Goal: Task Accomplishment & Management: Complete application form

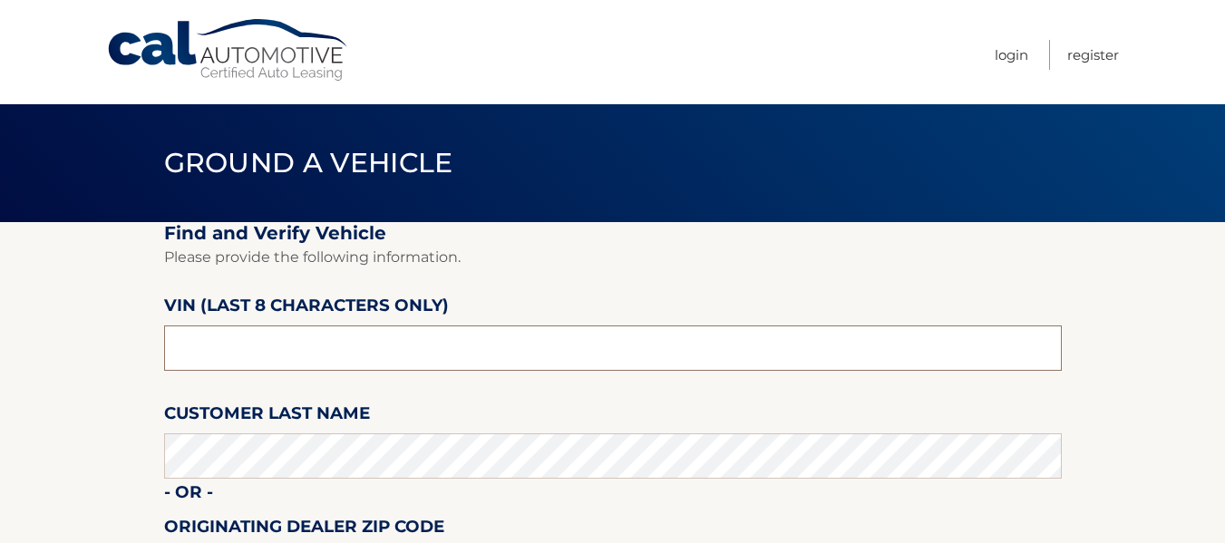
click at [318, 345] on input "text" at bounding box center [613, 348] width 898 height 45
type input "ns190981"
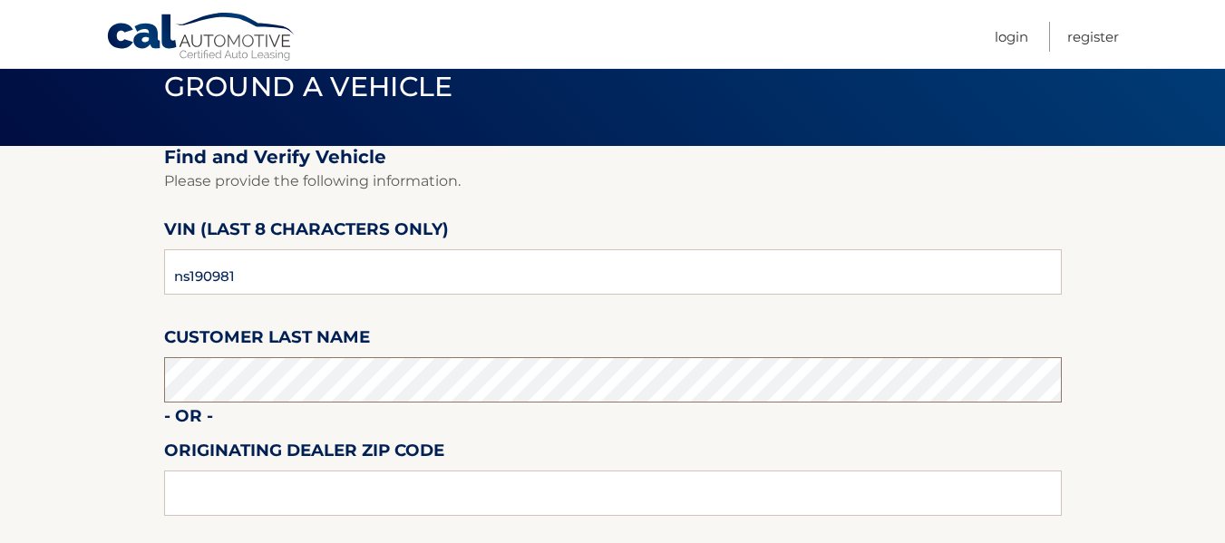
scroll to position [181, 0]
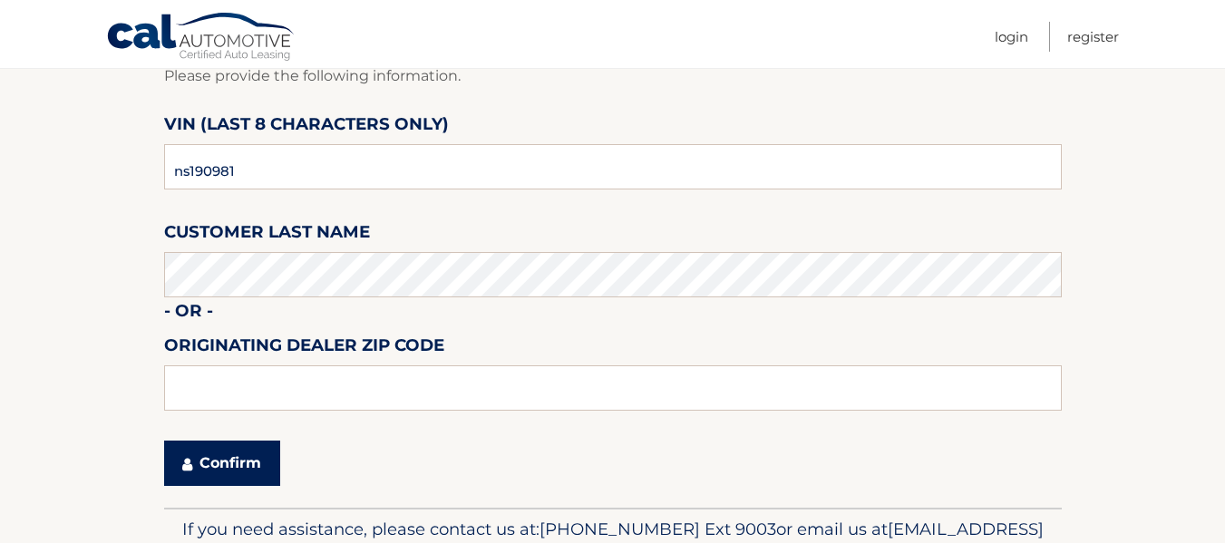
click at [238, 451] on button "Confirm" at bounding box center [222, 463] width 116 height 45
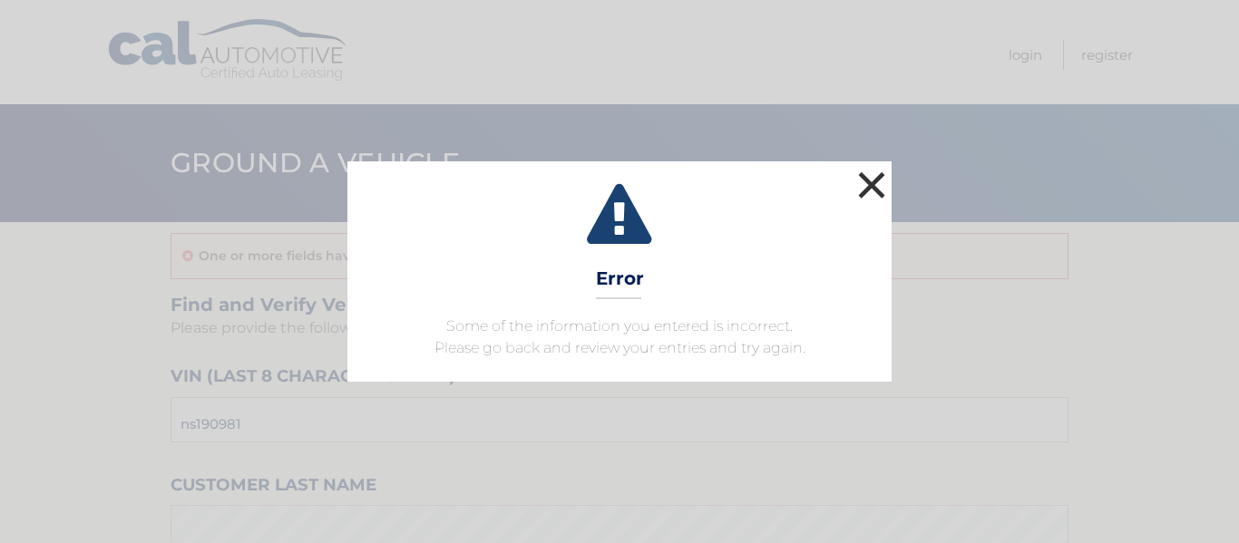
click at [861, 192] on button "×" at bounding box center [871, 185] width 36 height 36
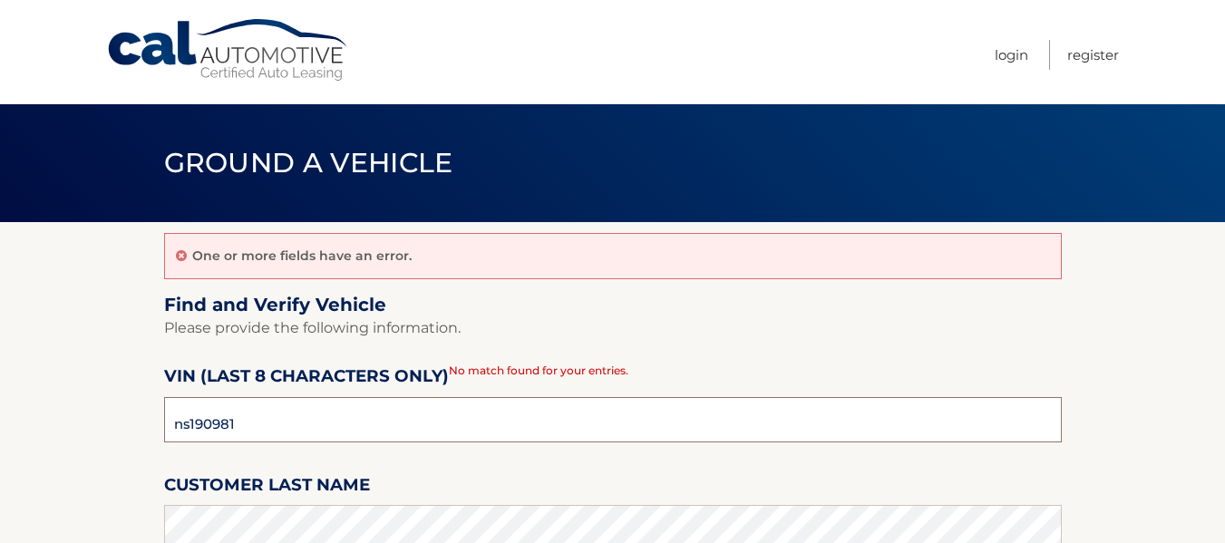
click at [193, 423] on input "ns190981" at bounding box center [613, 419] width 898 height 45
drag, startPoint x: 275, startPoint y: 411, endPoint x: 116, endPoint y: 412, distance: 158.7
click at [116, 412] on section "One or more fields have an error. Find and Verify Vehicle Please provide the fo…" at bounding box center [612, 491] width 1225 height 538
type input "NS190598"
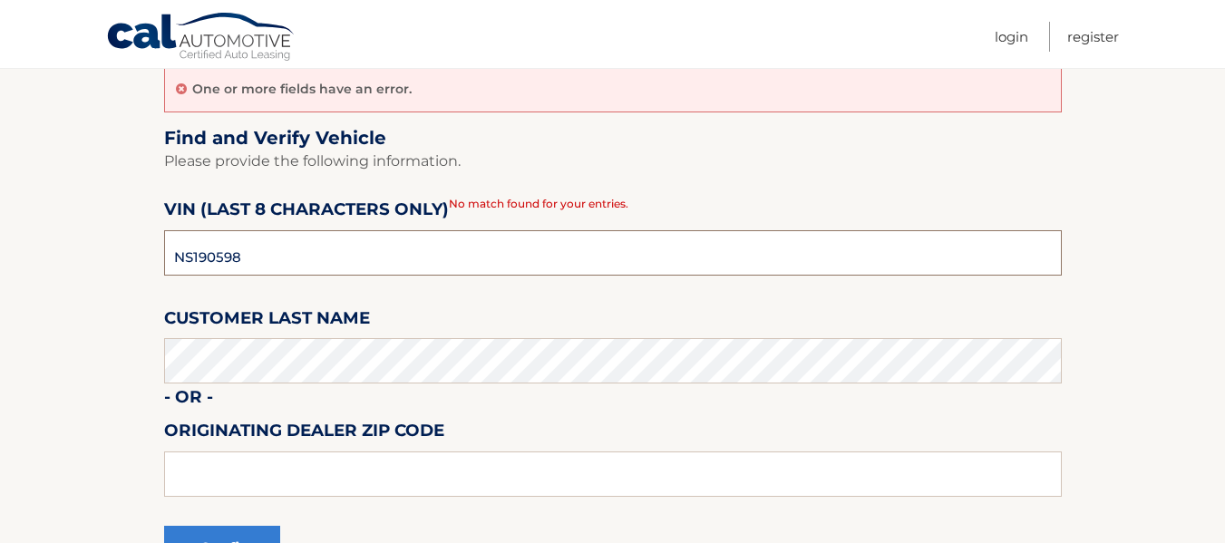
scroll to position [181, 0]
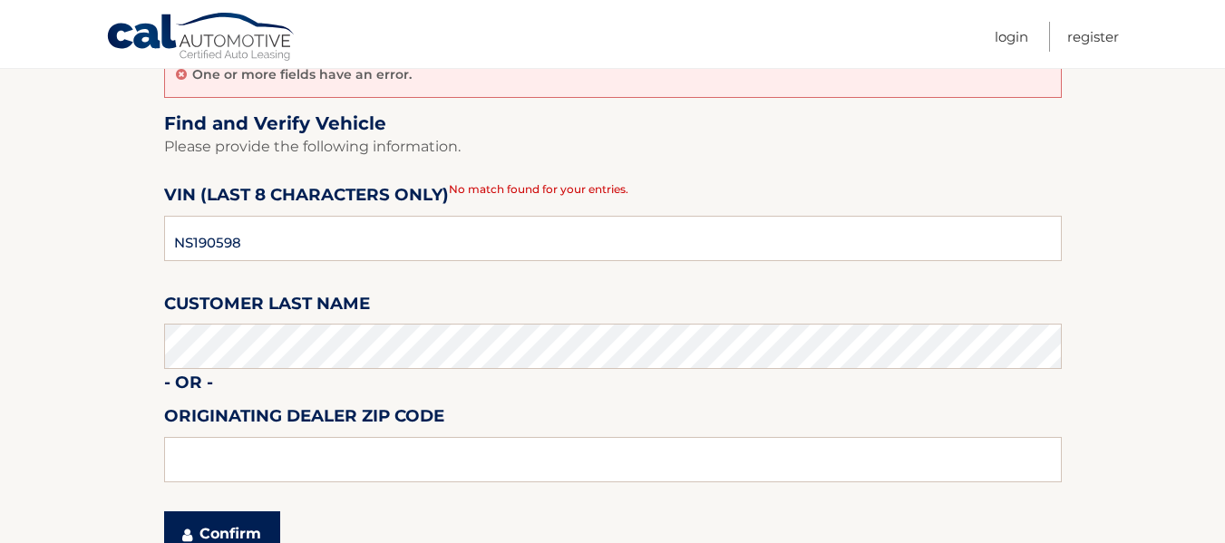
click at [228, 540] on button "Confirm" at bounding box center [222, 533] width 116 height 45
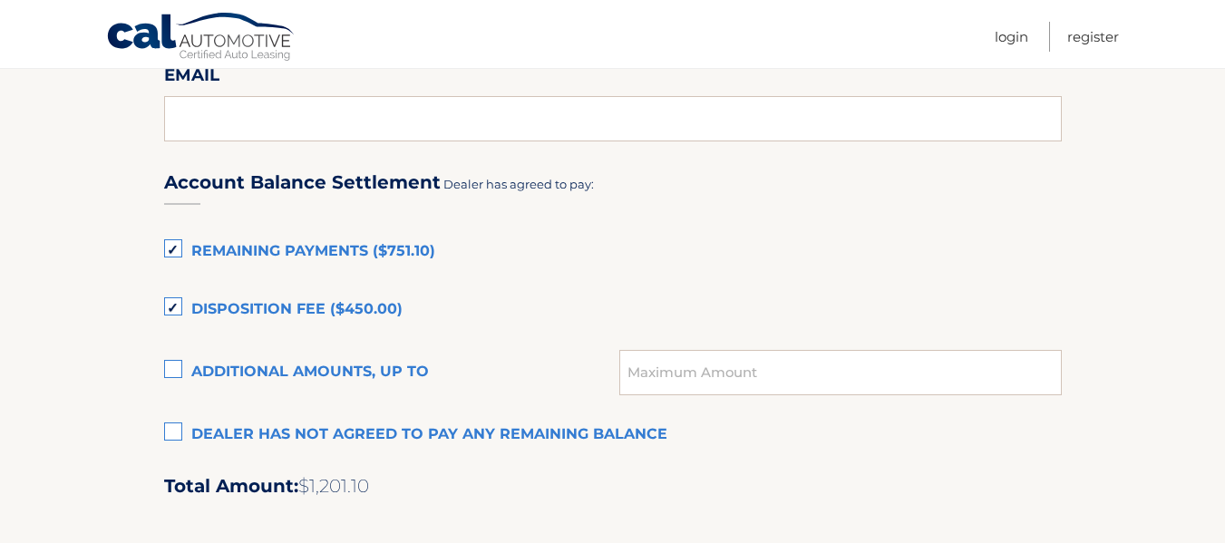
scroll to position [1179, 0]
